Goal: Task Accomplishment & Management: Use online tool/utility

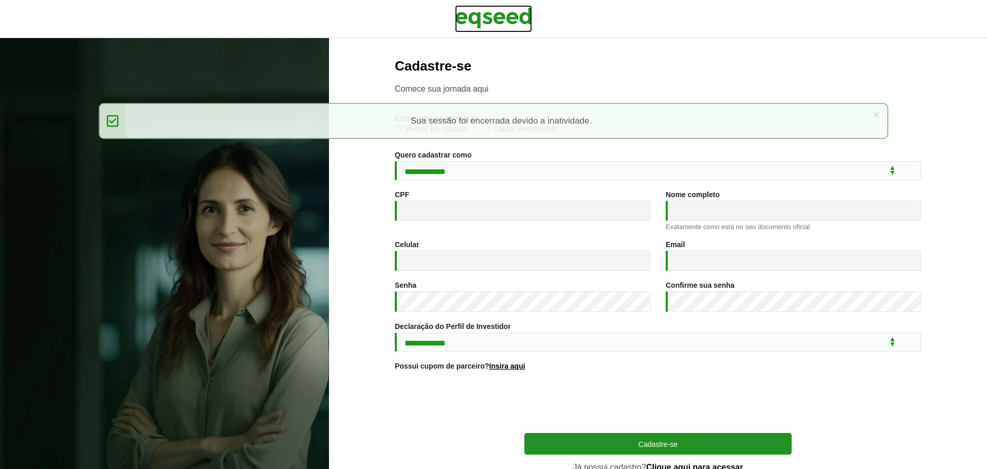
click at [500, 10] on img at bounding box center [493, 18] width 77 height 26
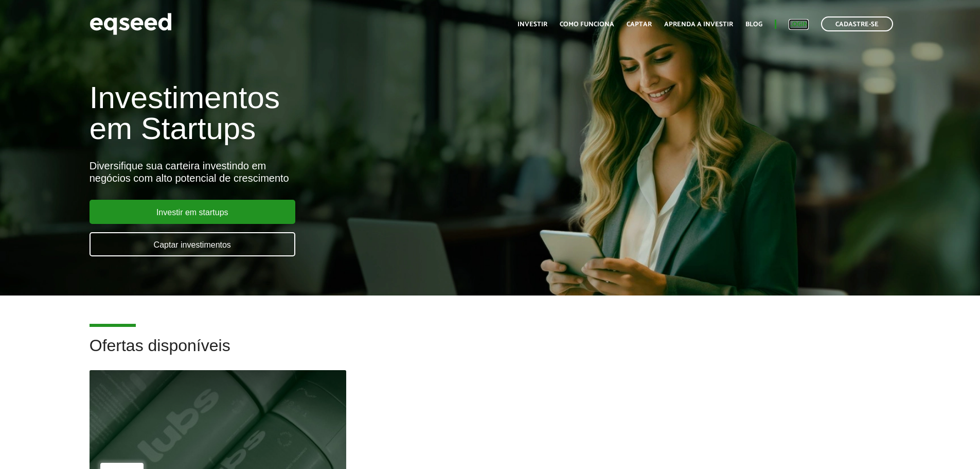
click at [800, 21] on link "Login" at bounding box center [798, 24] width 20 height 7
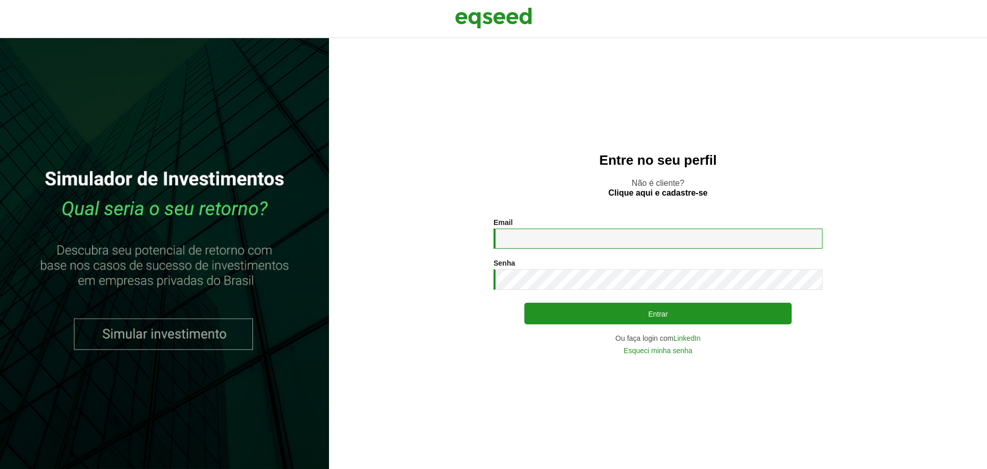
click at [562, 237] on input "Email *" at bounding box center [658, 238] width 329 height 20
type input "**********"
click at [525, 302] on button "Entrar" at bounding box center [658, 313] width 267 height 22
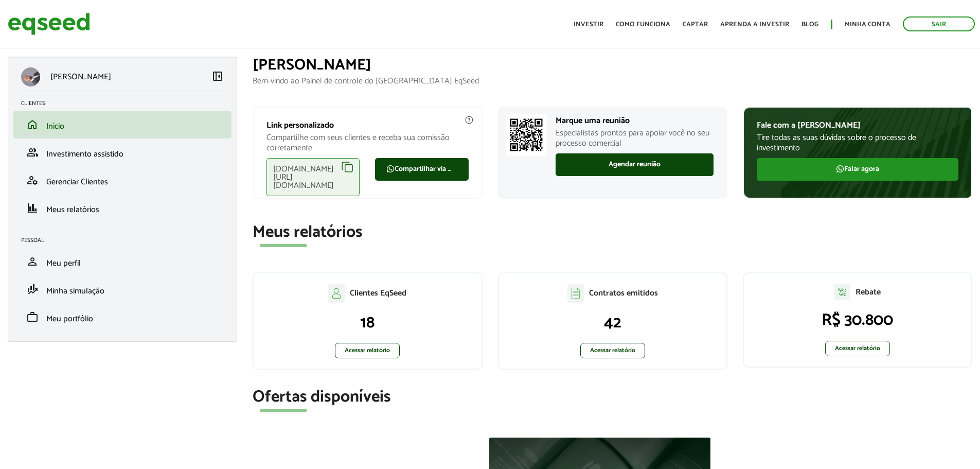
click at [865, 14] on div "Toggle navigation Início Investir Como funciona Captar Aprenda a investir Blog …" at bounding box center [773, 23] width 411 height 27
click at [861, 24] on link "Minha conta" at bounding box center [867, 24] width 46 height 7
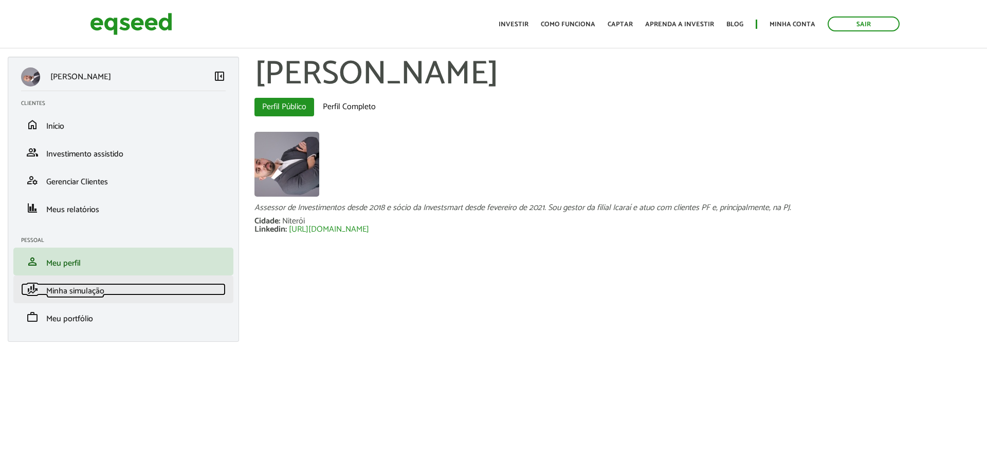
click at [89, 294] on span "Minha simulação" at bounding box center [75, 291] width 58 height 14
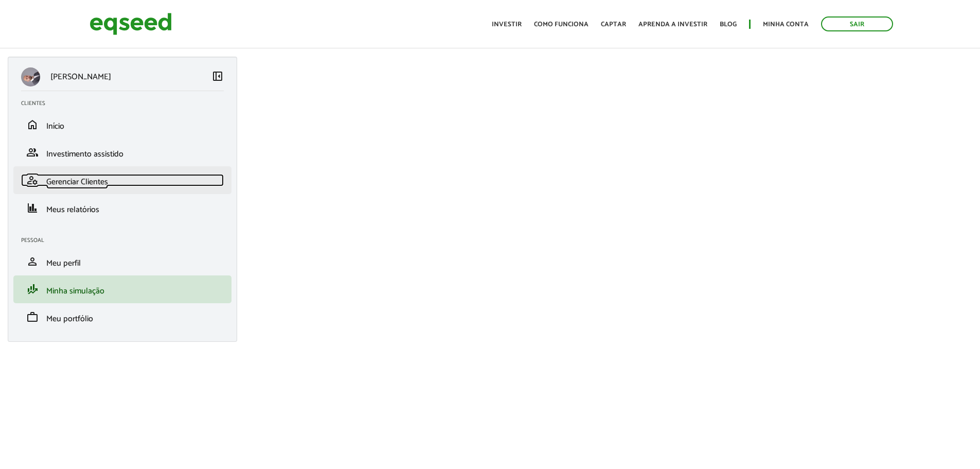
click at [88, 179] on span "Gerenciar Clientes" at bounding box center [77, 182] width 62 height 14
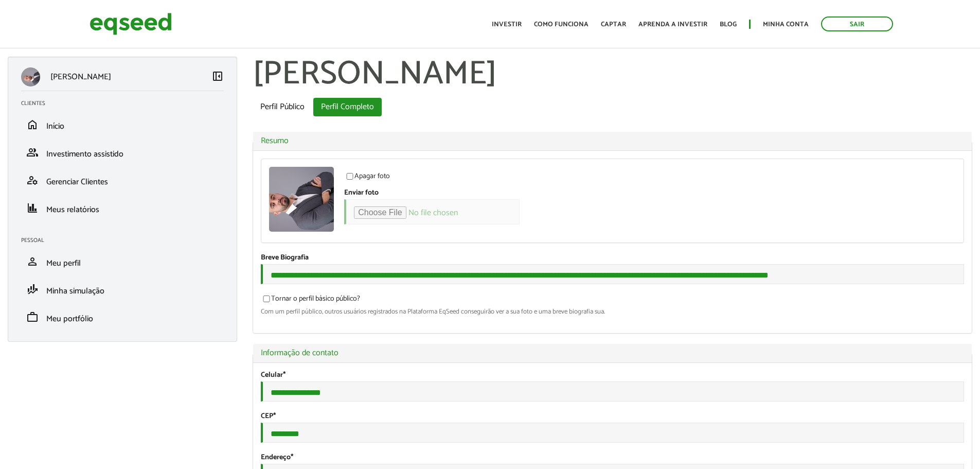
select select "***"
click at [85, 208] on span "Meus relatórios" at bounding box center [72, 210] width 53 height 14
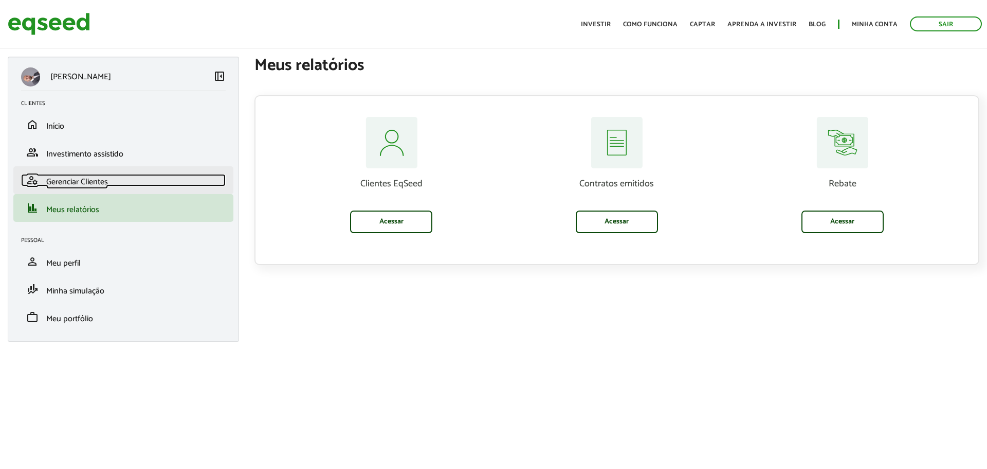
click at [86, 179] on span "Gerenciar Clientes" at bounding box center [77, 182] width 62 height 14
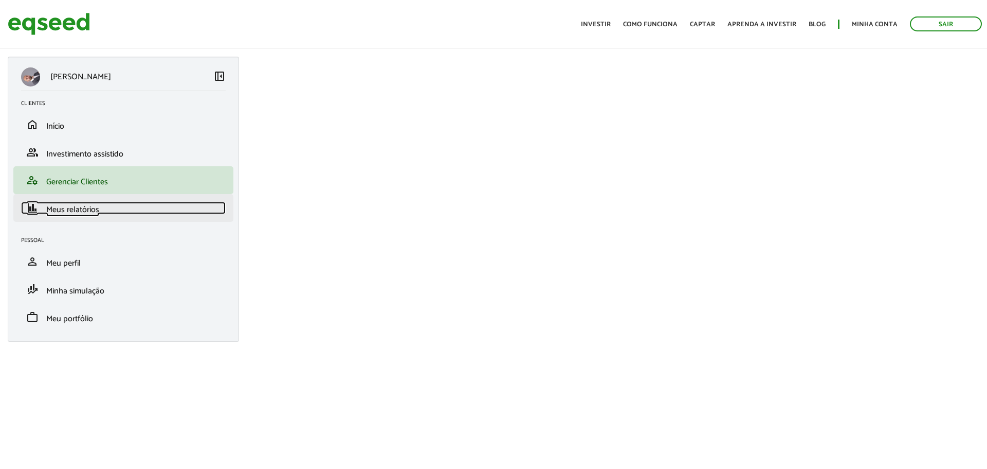
click at [79, 210] on span "Meus relatórios" at bounding box center [72, 210] width 53 height 14
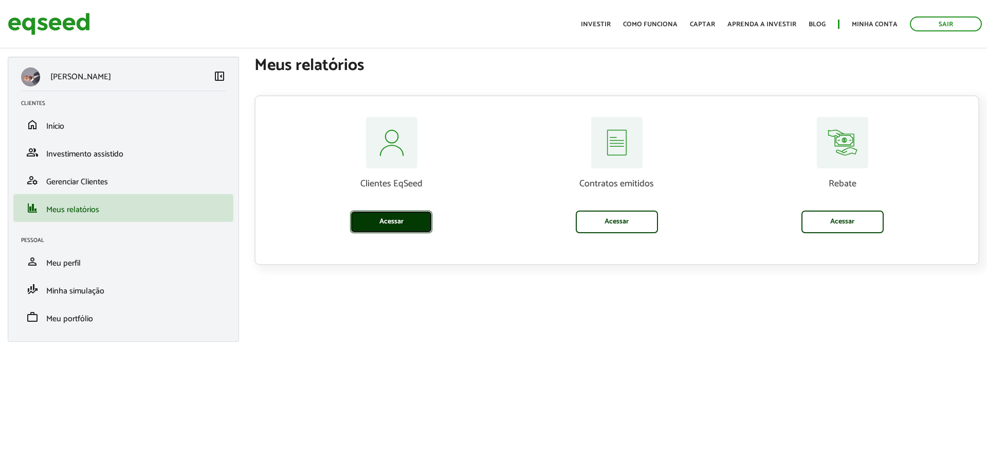
click at [379, 216] on link "Acessar" at bounding box center [391, 221] width 82 height 23
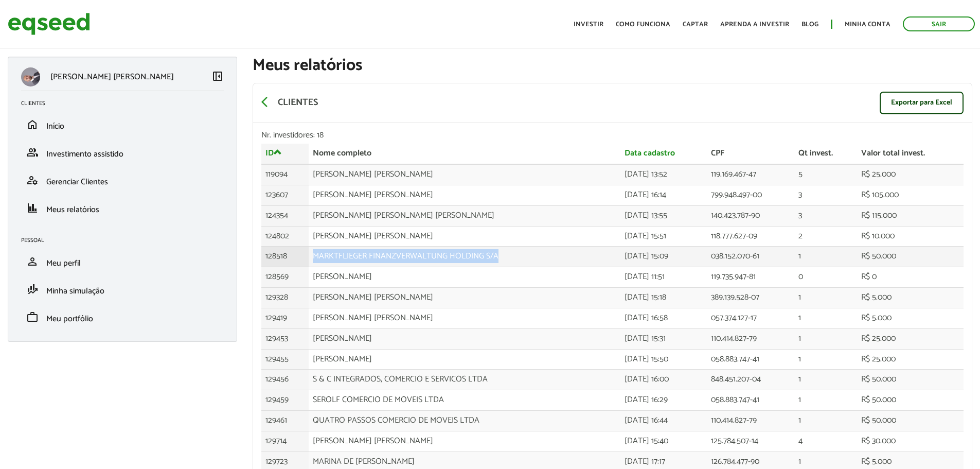
drag, startPoint x: 501, startPoint y: 258, endPoint x: 314, endPoint y: 263, distance: 187.8
click at [314, 263] on td "MARKTFLIEGER FINANZVERWALTUNG HOLDING S/A" at bounding box center [465, 256] width 312 height 21
copy td "MARKTFLIEGER FINANZVERWALTUNG HOLDING S/A"
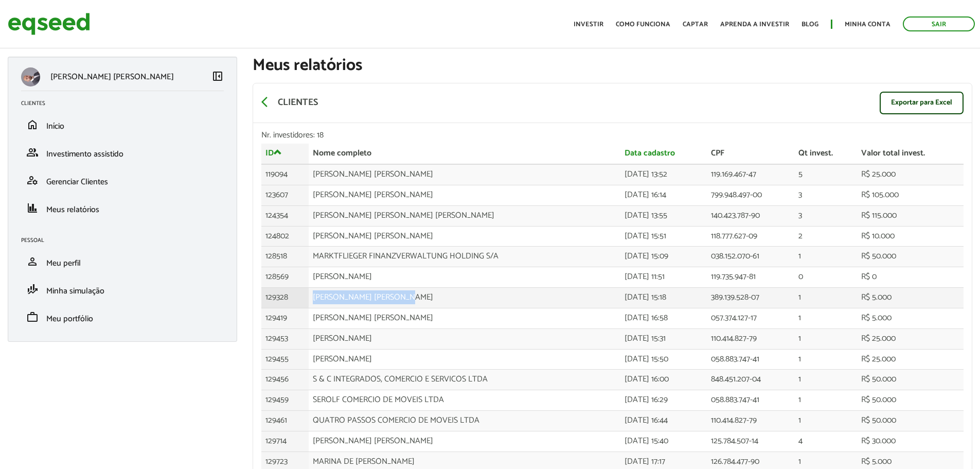
drag, startPoint x: 397, startPoint y: 300, endPoint x: 315, endPoint y: 300, distance: 82.3
click at [315, 300] on td "Luis Felipe Garla Gomes" at bounding box center [465, 297] width 312 height 21
copy td "Luis Felipe Garla Gomes"
drag, startPoint x: 407, startPoint y: 339, endPoint x: 308, endPoint y: 344, distance: 99.3
click at [308, 344] on tr "129453 JAVIER FELIX DAS FLORES 09/06/2025 - 15:31 110.414.827-79 1 R$ 25.000" at bounding box center [612, 338] width 702 height 21
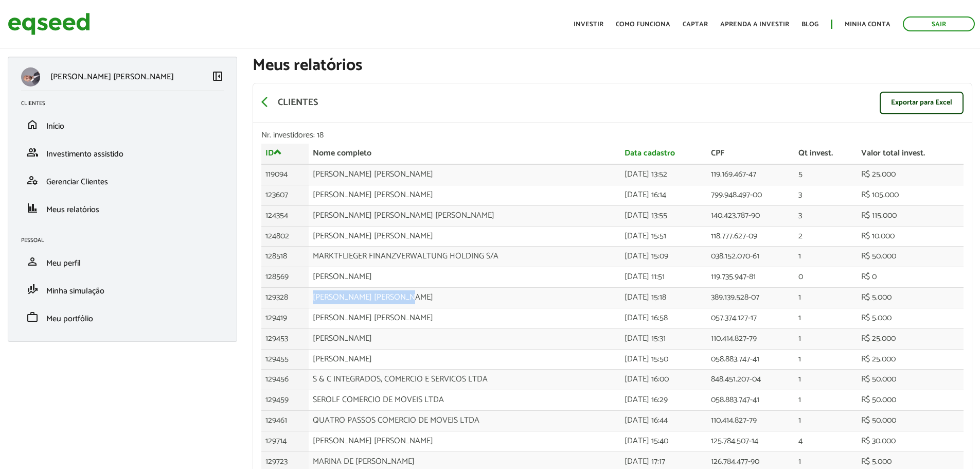
copy tr "JAVIER FELIX DAS FLORES"
drag, startPoint x: 412, startPoint y: 358, endPoint x: 315, endPoint y: 365, distance: 96.9
click at [315, 365] on td "ANSELMO FELIX DAS FLORES" at bounding box center [465, 359] width 312 height 21
copy td "ANSELMO FELIX DAS FLORES"
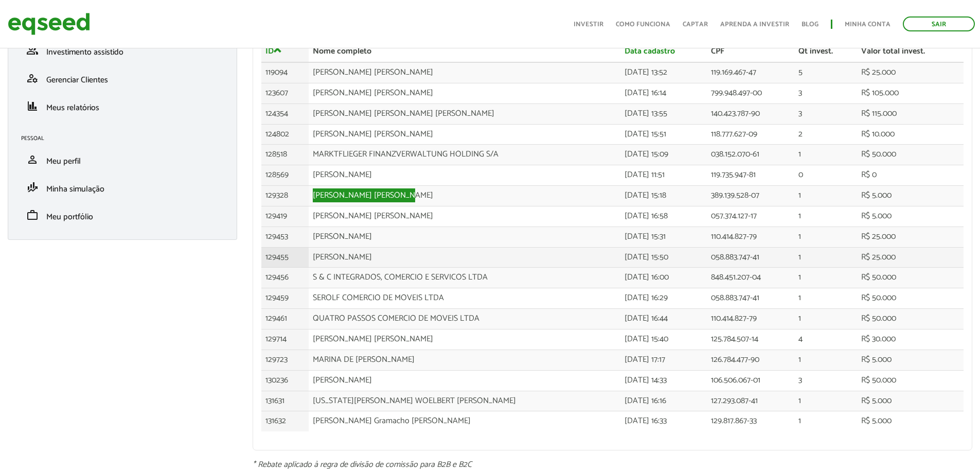
scroll to position [103, 0]
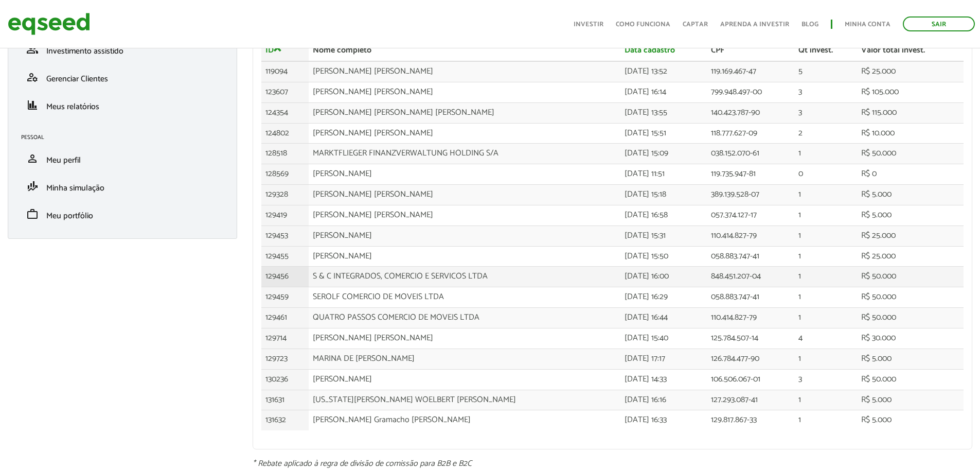
drag, startPoint x: 490, startPoint y: 273, endPoint x: 485, endPoint y: 275, distance: 5.5
click at [485, 275] on td "S & C INTEGRADOS, COMERCIO E SERVICOS LTDA" at bounding box center [465, 276] width 312 height 21
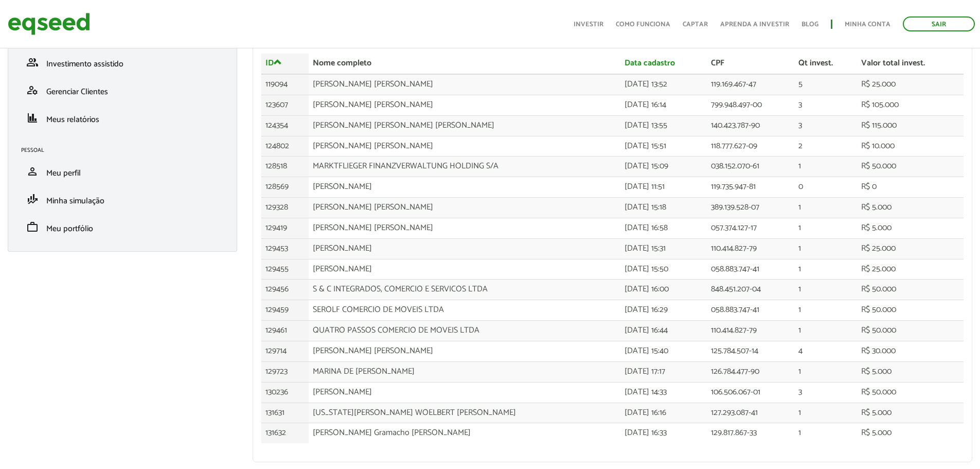
scroll to position [88, 0]
click at [95, 94] on span "Gerenciar Clientes" at bounding box center [77, 94] width 62 height 14
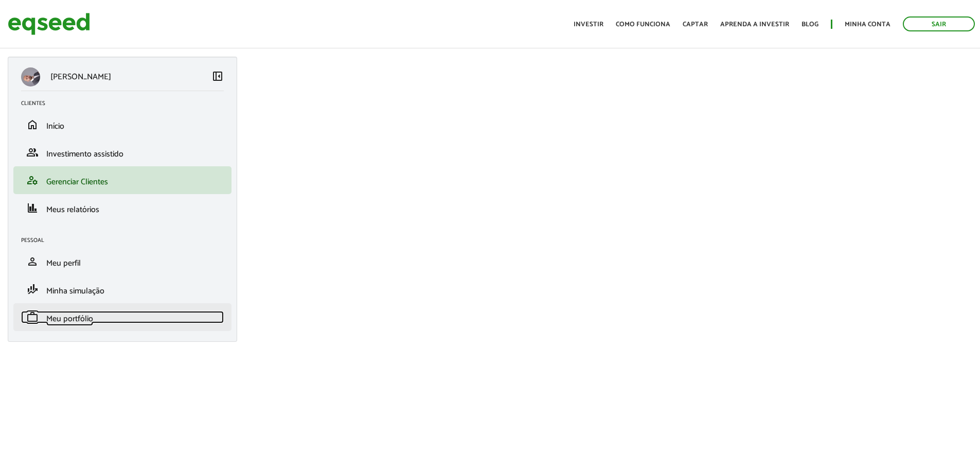
click at [74, 320] on span "Meu portfólio" at bounding box center [69, 319] width 47 height 14
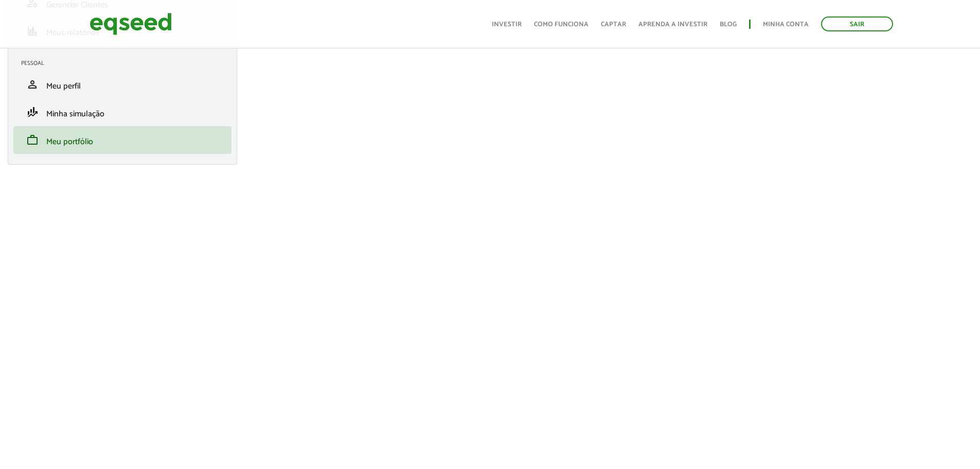
scroll to position [154, 0]
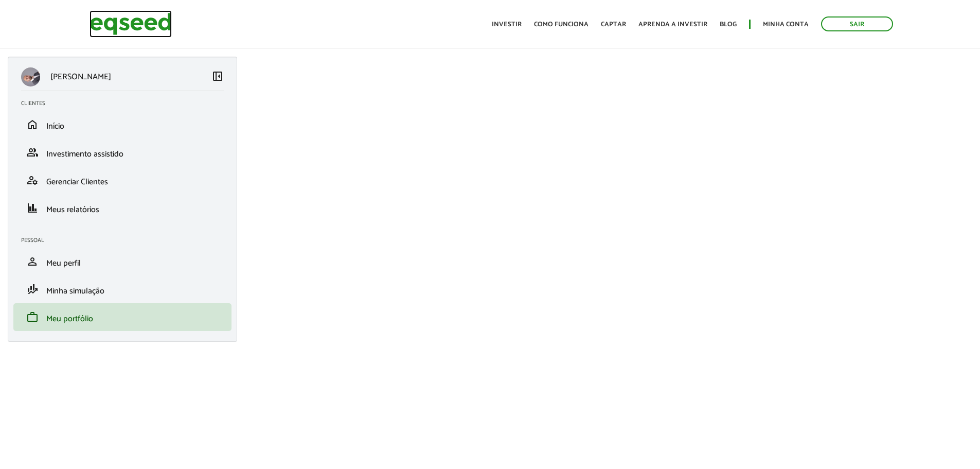
click at [161, 32] on img at bounding box center [130, 23] width 82 height 27
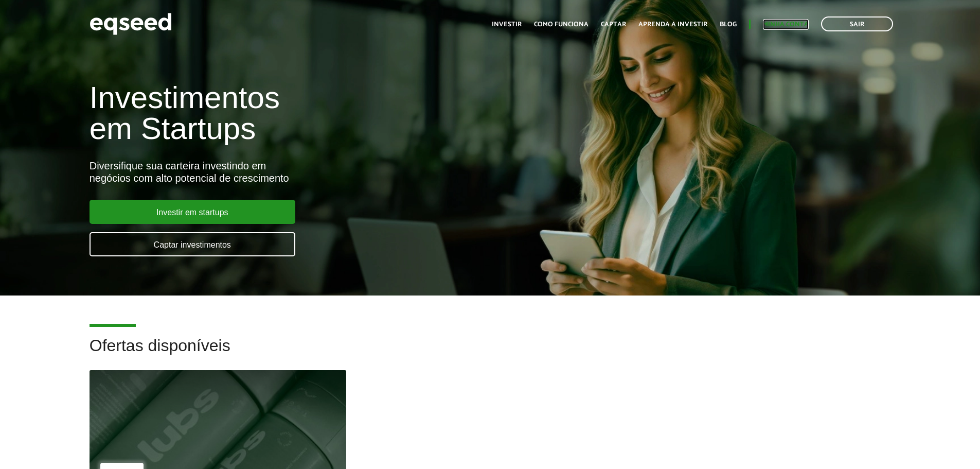
click at [786, 24] on link "Minha conta" at bounding box center [786, 24] width 46 height 7
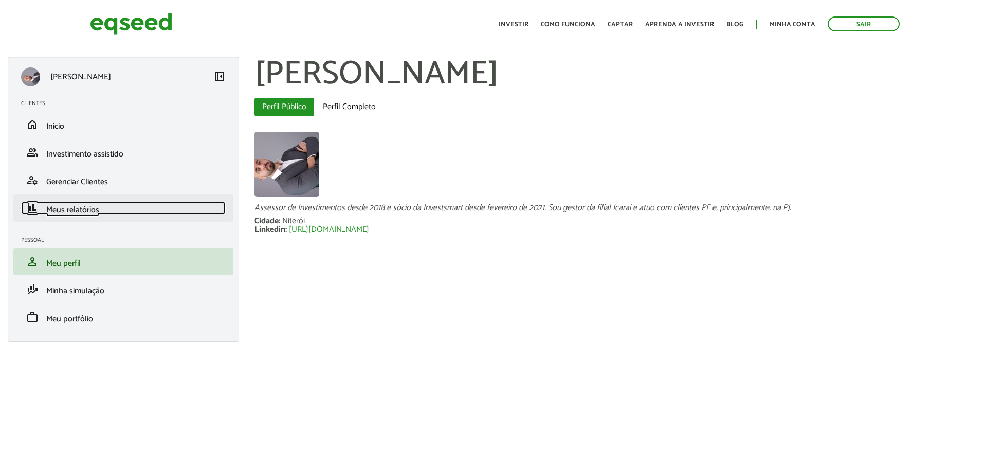
click at [79, 208] on span "Meus relatórios" at bounding box center [72, 210] width 53 height 14
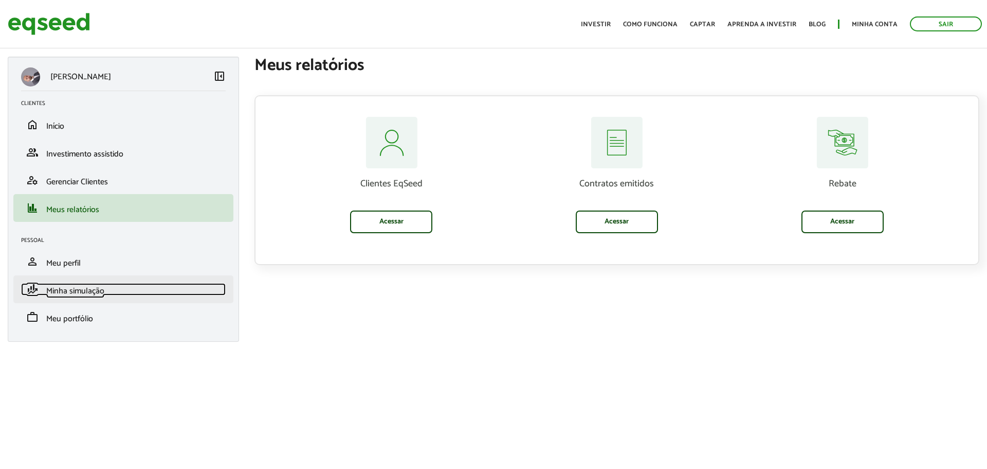
click at [71, 291] on span "Minha simulação" at bounding box center [75, 291] width 58 height 14
